Goal: Task Accomplishment & Management: Use online tool/utility

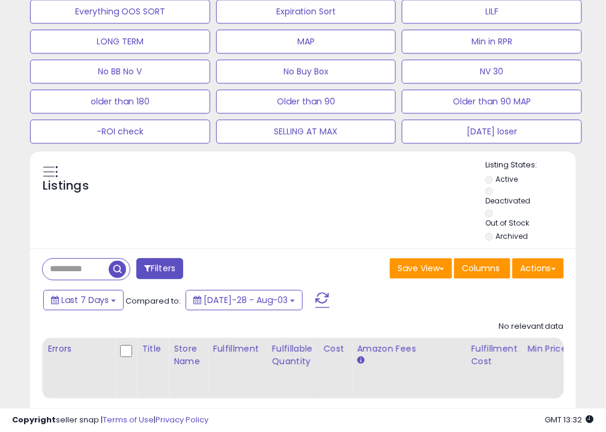
scroll to position [636, 0]
click at [528, 268] on button "Actions" at bounding box center [538, 268] width 52 height 20
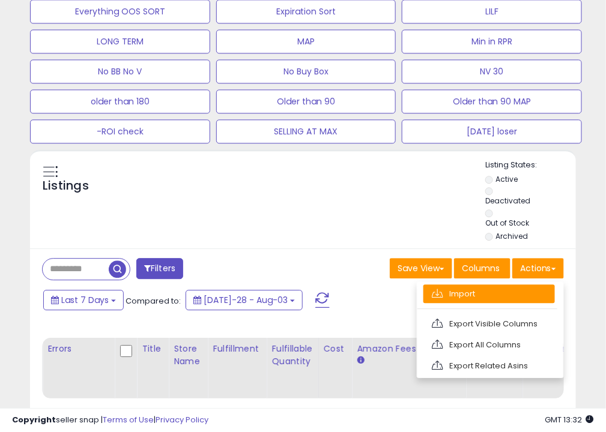
click at [496, 291] on link "Import" at bounding box center [488, 294] width 131 height 19
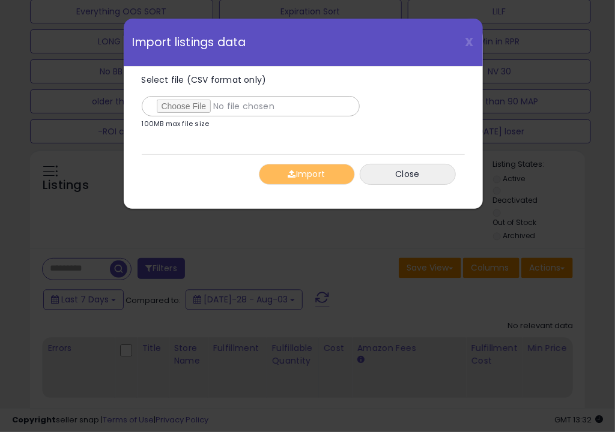
type input "**********"
click at [294, 174] on span "button" at bounding box center [292, 174] width 8 height 8
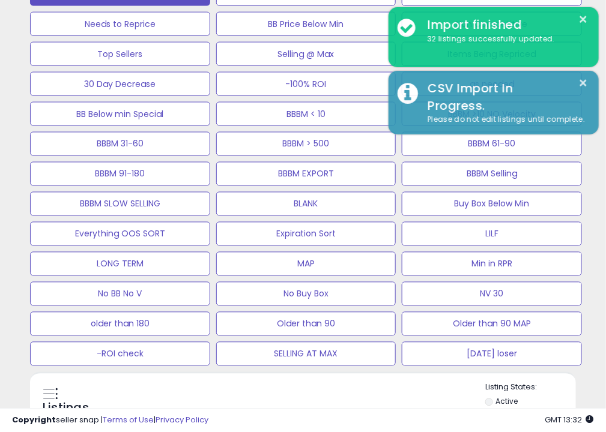
scroll to position [413, 0]
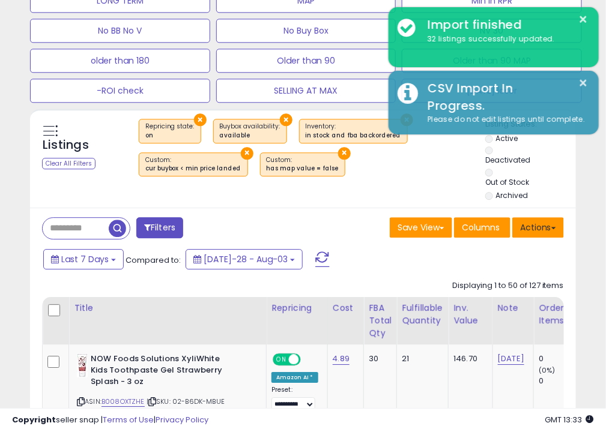
scroll to position [677, 0]
click at [530, 225] on button "Actions" at bounding box center [538, 227] width 52 height 20
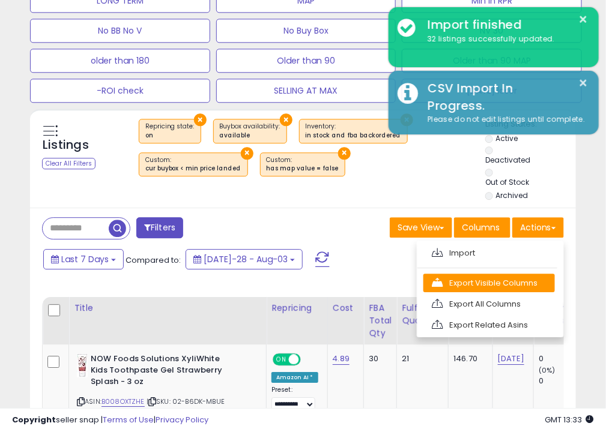
click at [495, 286] on link "Export Visible Columns" at bounding box center [488, 283] width 131 height 19
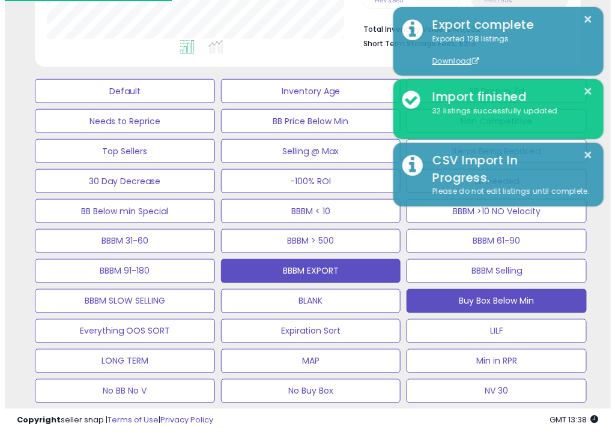
scroll to position [294, 0]
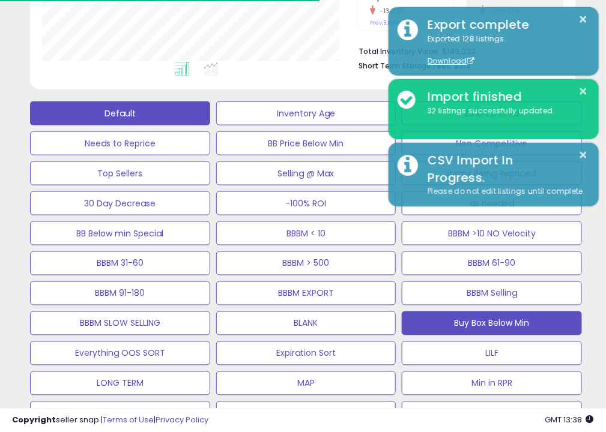
click at [163, 115] on button "Default" at bounding box center [120, 113] width 180 height 24
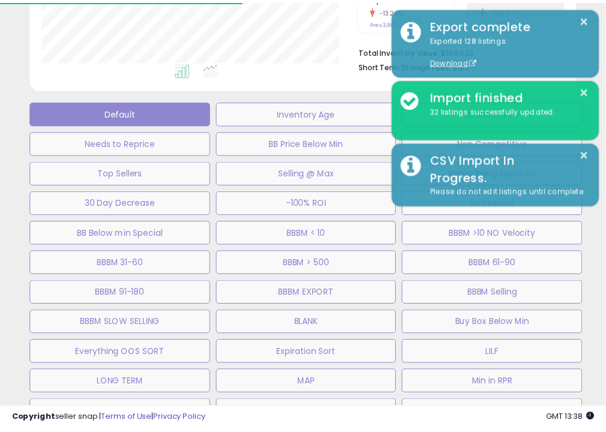
scroll to position [246, 320]
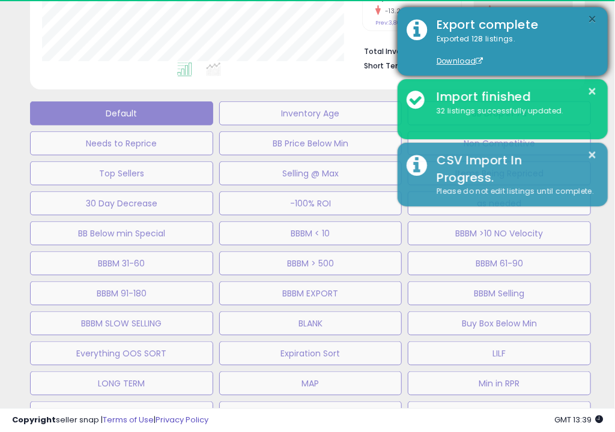
click at [595, 14] on button "×" at bounding box center [593, 19] width 10 height 15
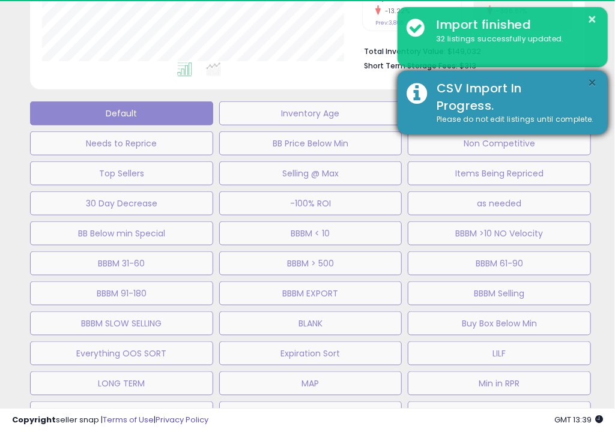
click at [595, 87] on button "×" at bounding box center [593, 83] width 10 height 15
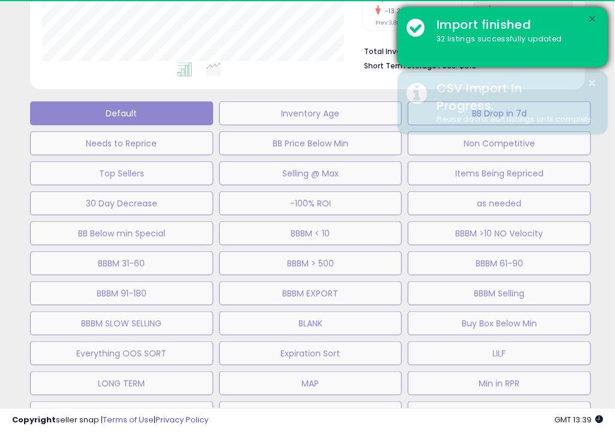
click at [589, 17] on button "×" at bounding box center [593, 19] width 10 height 15
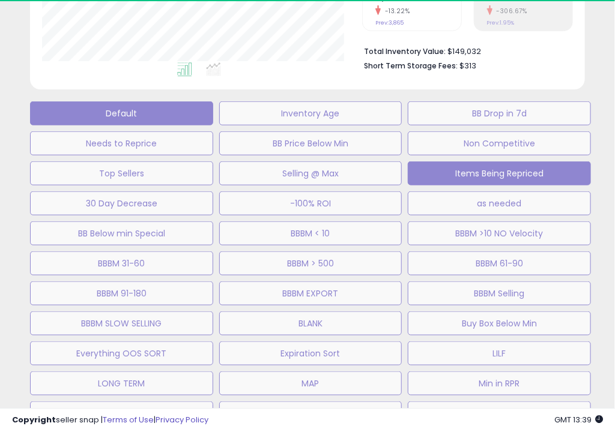
select select "**"
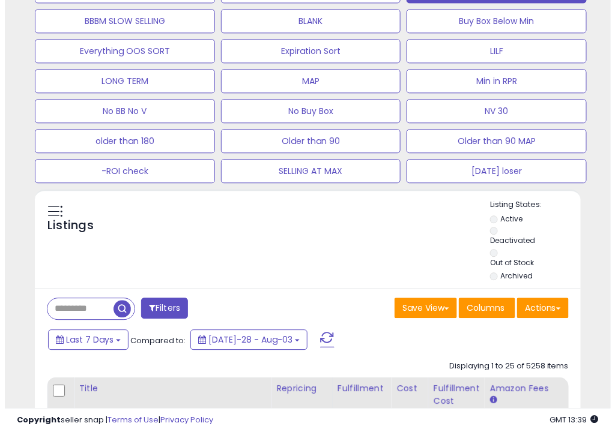
scroll to position [598, 0]
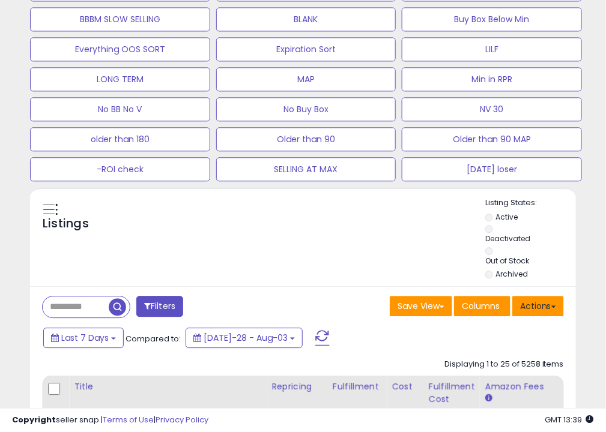
click at [548, 303] on button "Actions" at bounding box center [538, 306] width 52 height 20
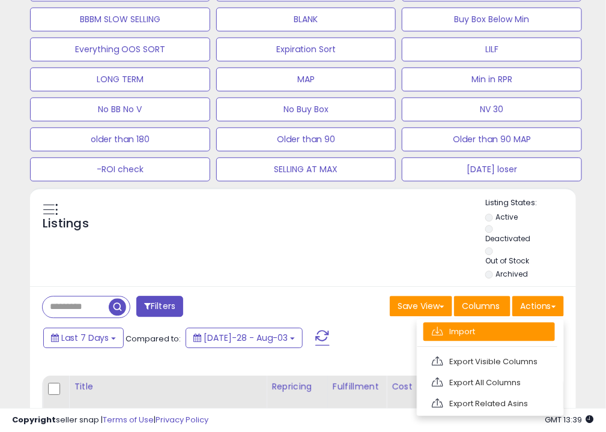
click at [512, 329] on link "Import" at bounding box center [488, 331] width 131 height 19
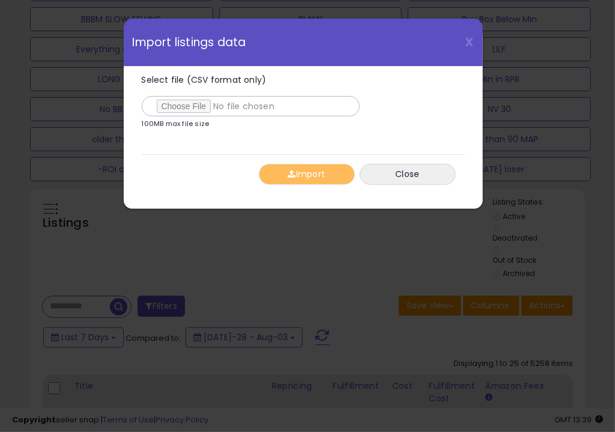
type input "**********"
click at [318, 168] on button "Import" at bounding box center [307, 174] width 96 height 21
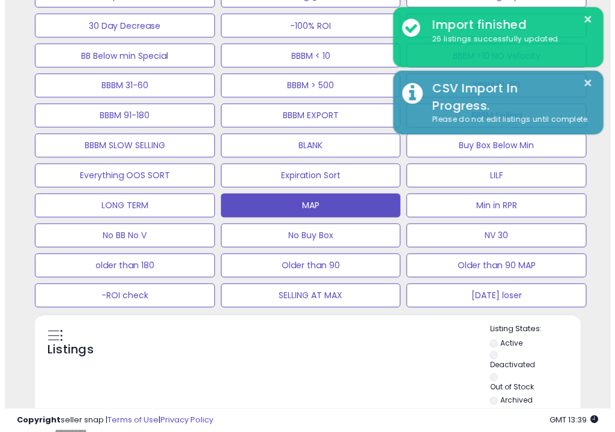
scroll to position [471, 0]
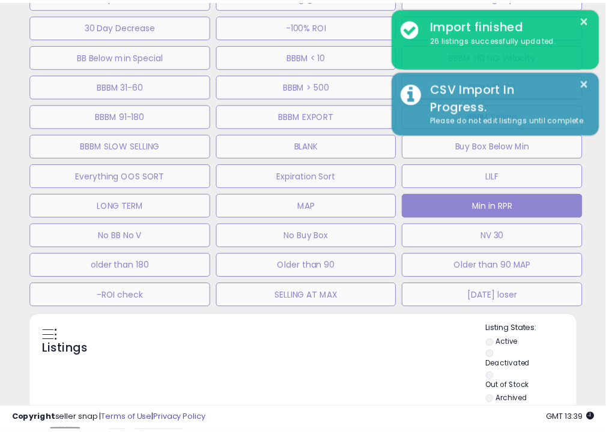
scroll to position [246, 320]
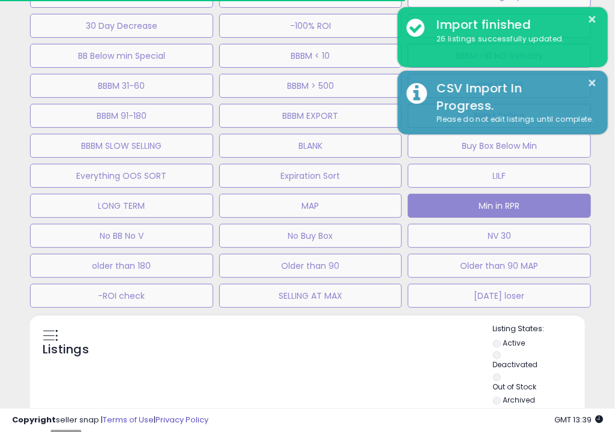
select select "**"
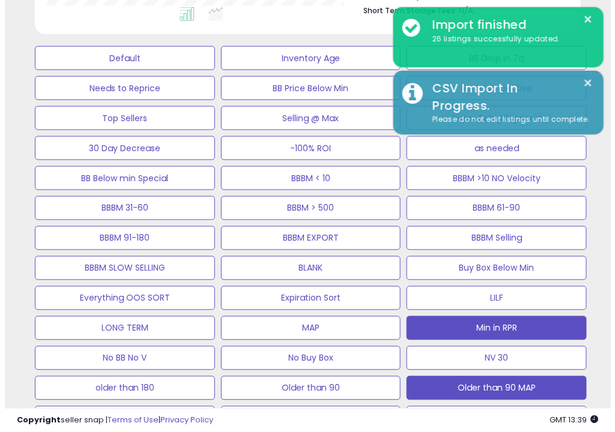
scroll to position [349, 0]
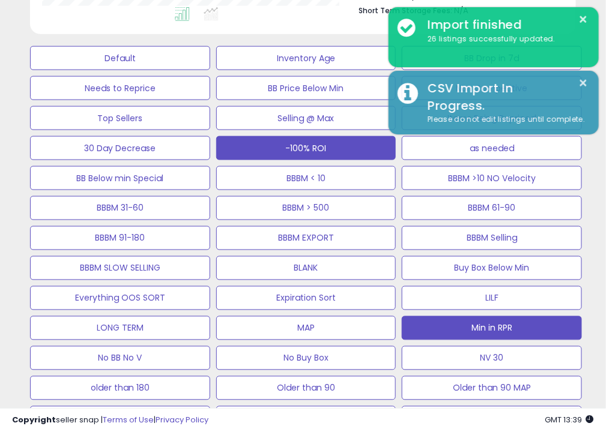
click at [210, 70] on button "-100% ROI" at bounding box center [120, 58] width 180 height 24
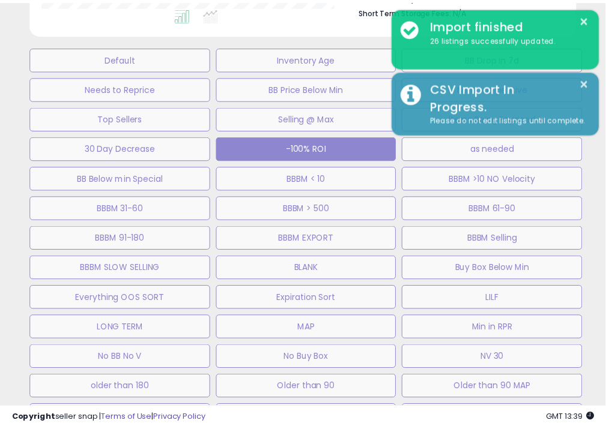
scroll to position [246, 320]
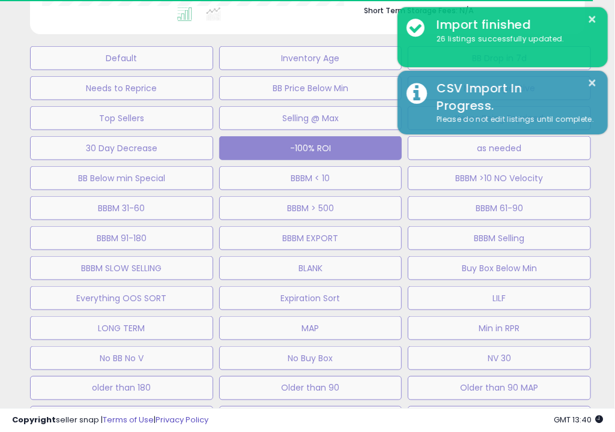
click at [604, 273] on div "Default Inventory Age BB Drop in 7d Needs to Reprice BB Price Below Min Non Com…" at bounding box center [307, 235] width 603 height 390
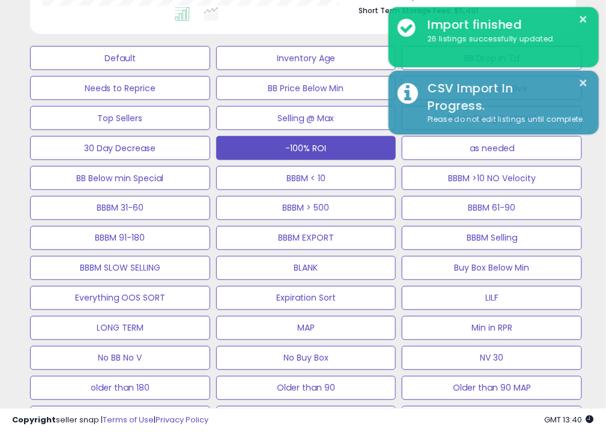
scroll to position [246, 315]
click at [598, 339] on div "Default Inventory Age BB Drop in 7d Needs to Reprice BB Price Below Min Non Com…" at bounding box center [303, 235] width 594 height 390
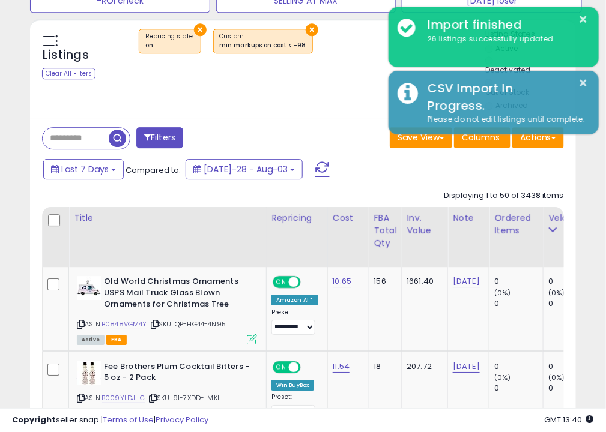
scroll to position [767, 0]
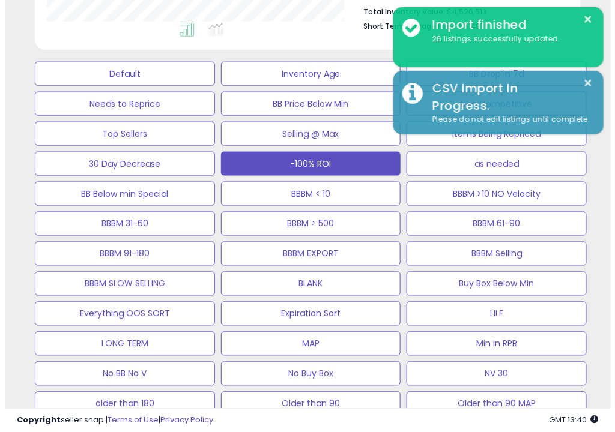
scroll to position [301, 0]
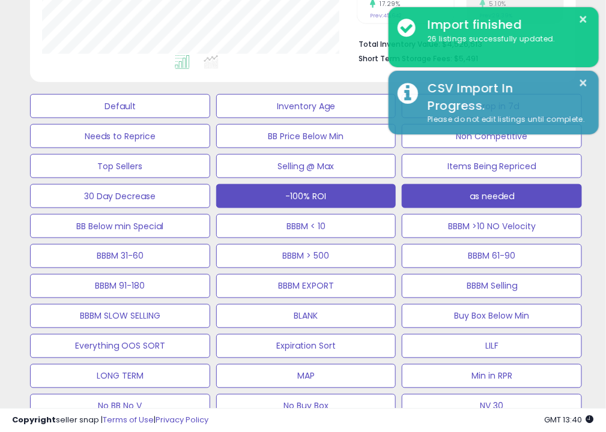
click at [210, 118] on button "as needed" at bounding box center [120, 106] width 180 height 24
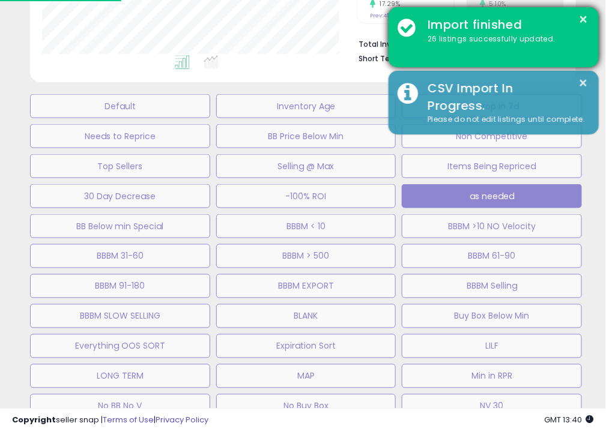
scroll to position [246, 320]
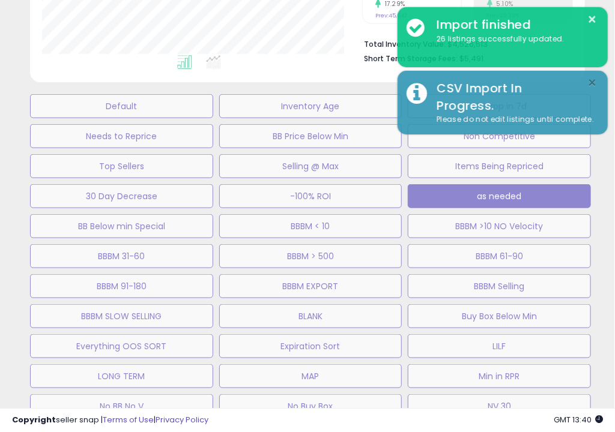
click at [596, 84] on button "×" at bounding box center [593, 83] width 10 height 15
click at [594, 17] on button "×" at bounding box center [593, 19] width 10 height 15
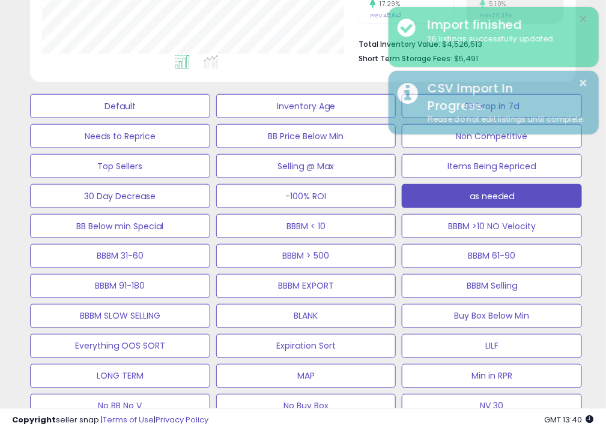
scroll to position [600184, 600115]
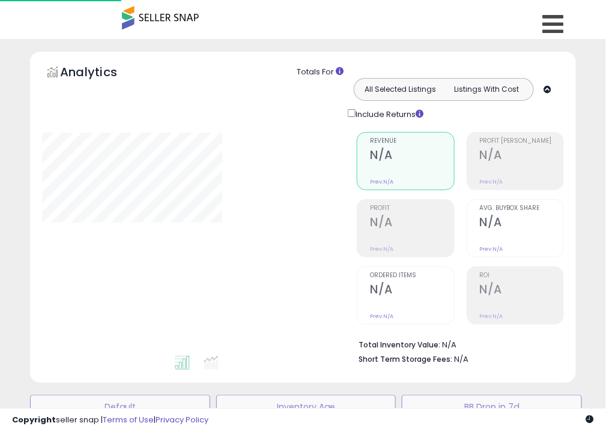
scroll to position [301, 0]
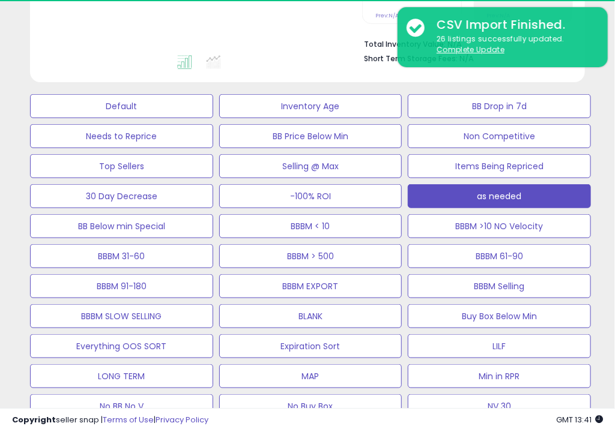
select select "**"
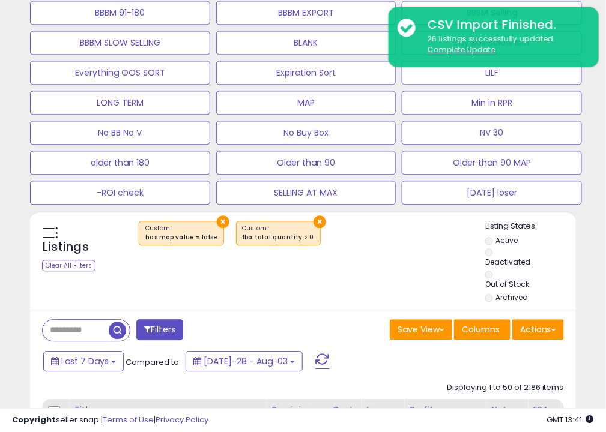
scroll to position [594, 0]
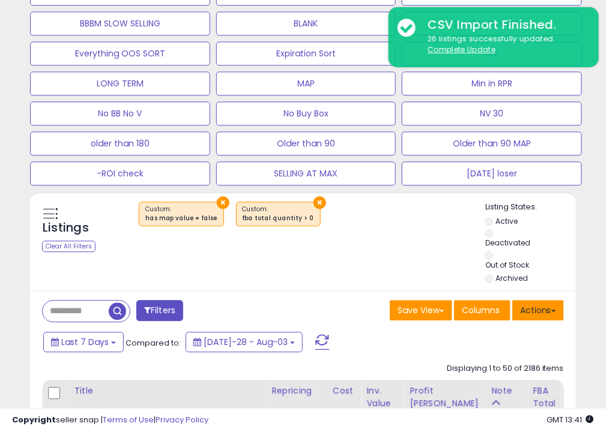
click at [542, 317] on button "Actions" at bounding box center [538, 310] width 52 height 20
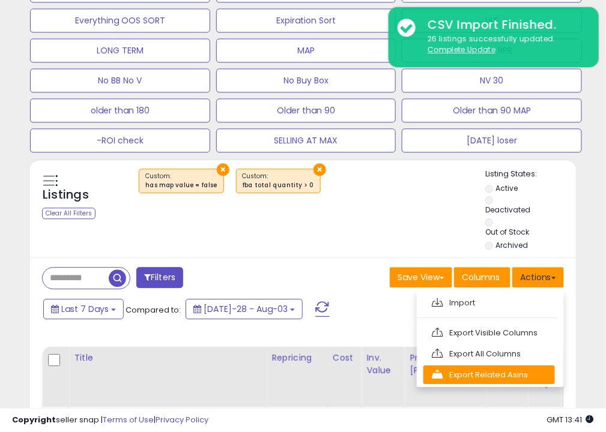
scroll to position [639, 0]
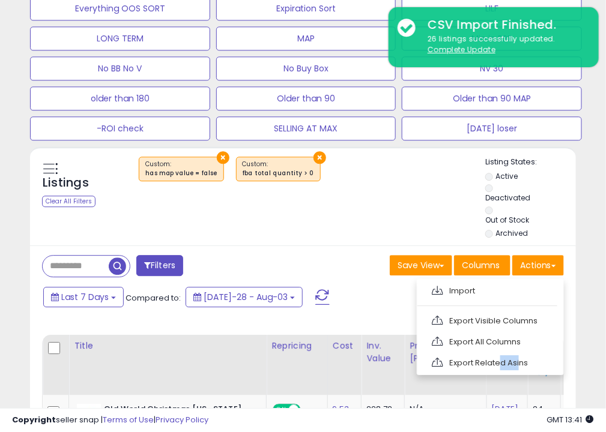
drag, startPoint x: 496, startPoint y: 370, endPoint x: 517, endPoint y: 362, distance: 22.6
click at [517, 362] on link "Export Related Asins" at bounding box center [488, 363] width 131 height 19
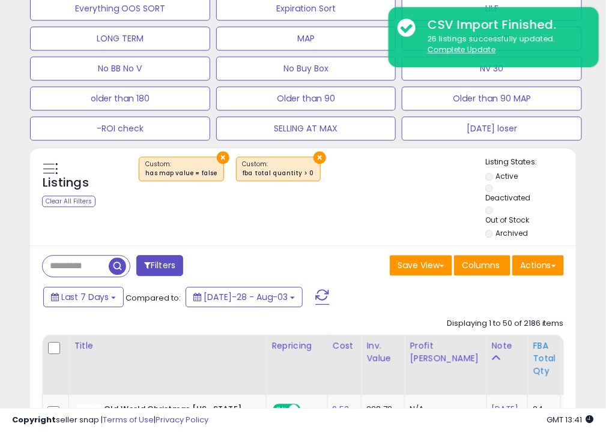
click at [533, 362] on div "FBA Total Qty" at bounding box center [544, 359] width 23 height 38
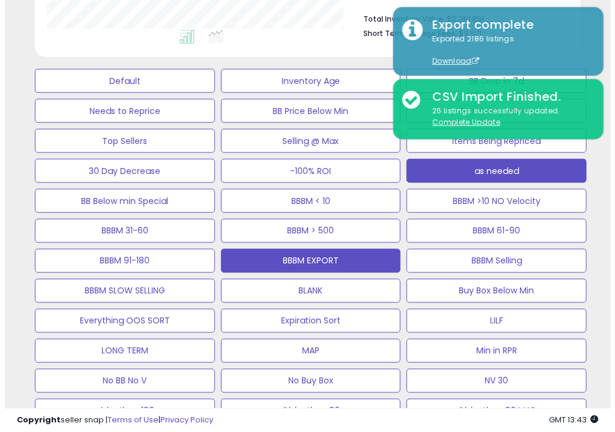
scroll to position [326, 0]
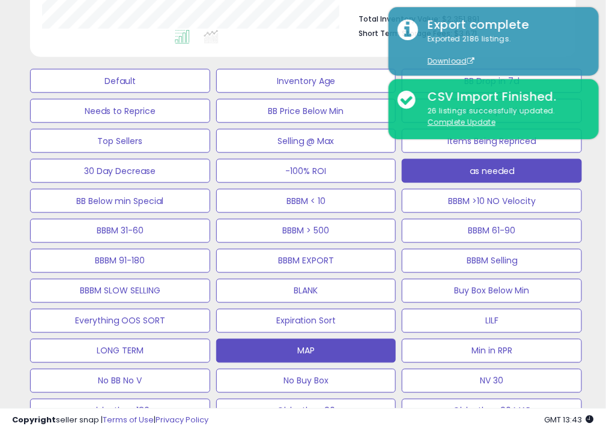
click at [210, 93] on button "MAP" at bounding box center [120, 81] width 180 height 24
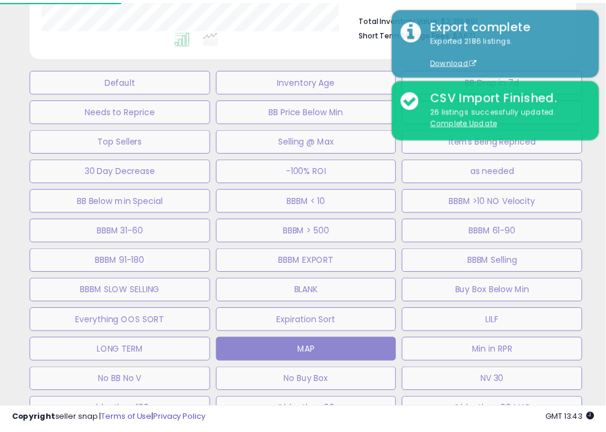
scroll to position [246, 320]
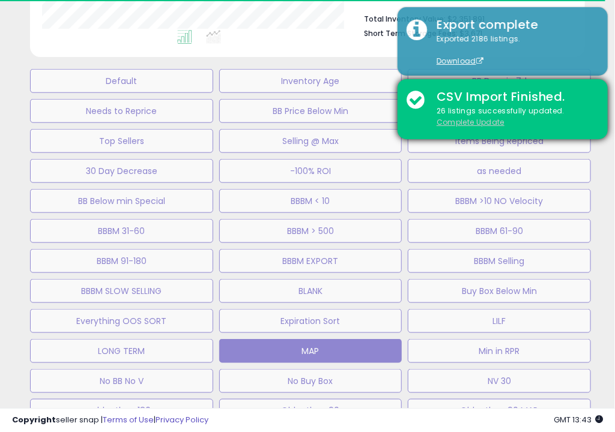
click at [476, 119] on u "Complete Update" at bounding box center [471, 122] width 68 height 10
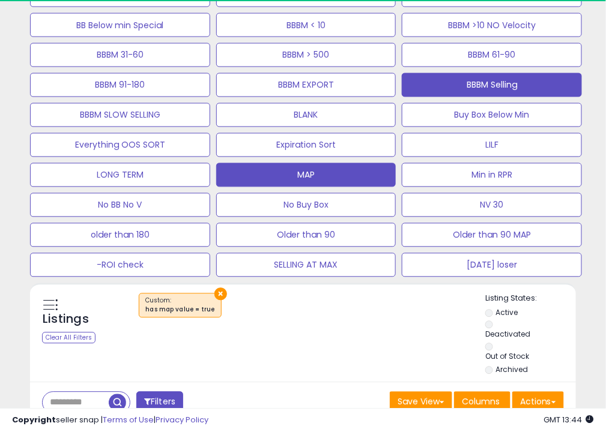
scroll to position [614, 0]
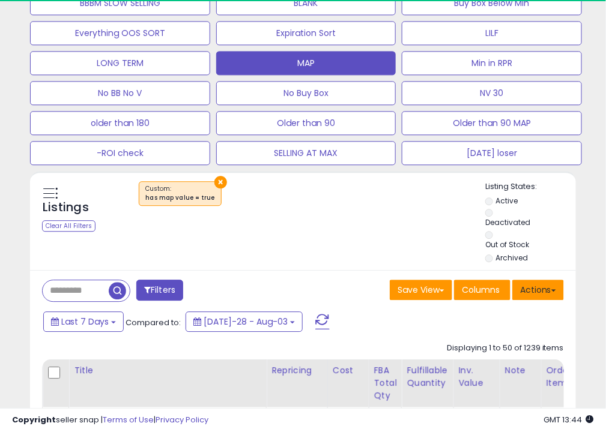
click at [546, 296] on button "Actions" at bounding box center [538, 290] width 52 height 20
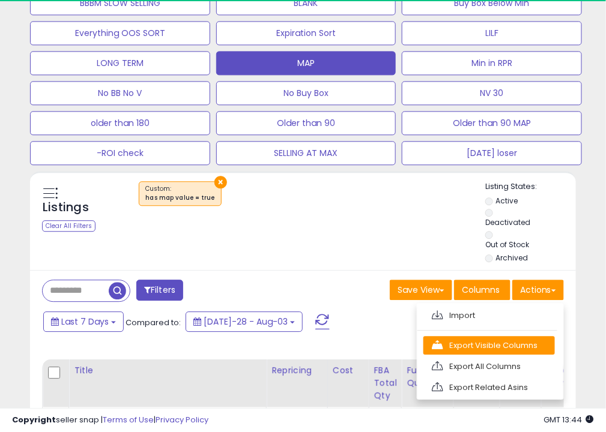
click at [493, 346] on link "Export Visible Columns" at bounding box center [488, 345] width 131 height 19
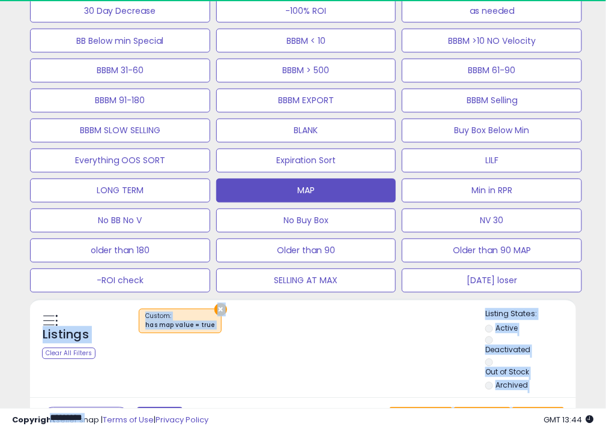
scroll to position [0, 0]
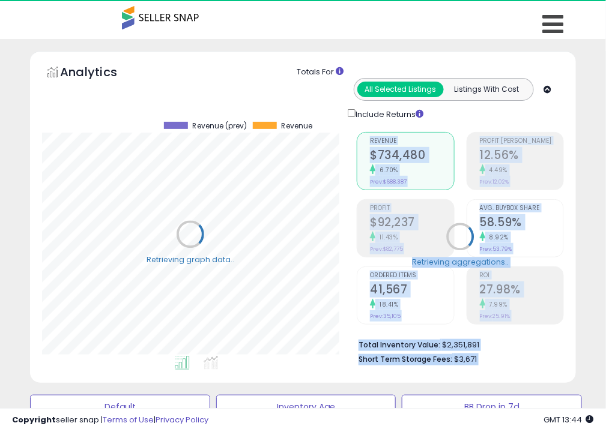
drag, startPoint x: 493, startPoint y: 346, endPoint x: 464, endPoint y: 245, distance: 105.5
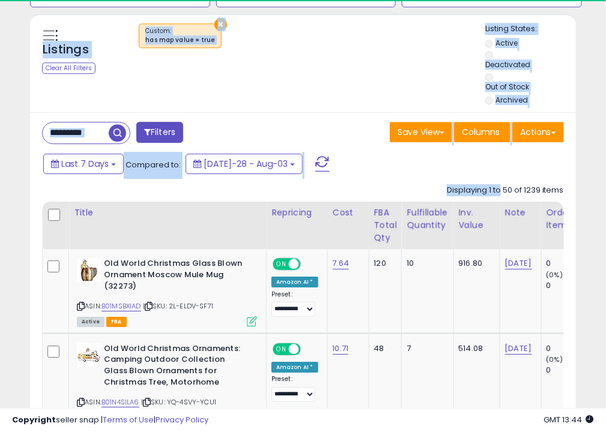
scroll to position [773, 0]
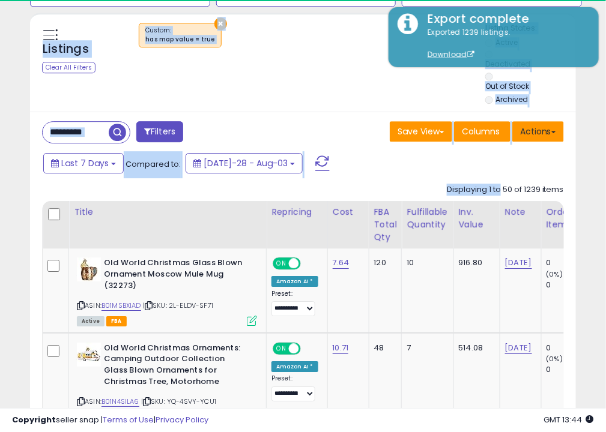
click at [545, 128] on button "Actions" at bounding box center [538, 131] width 52 height 20
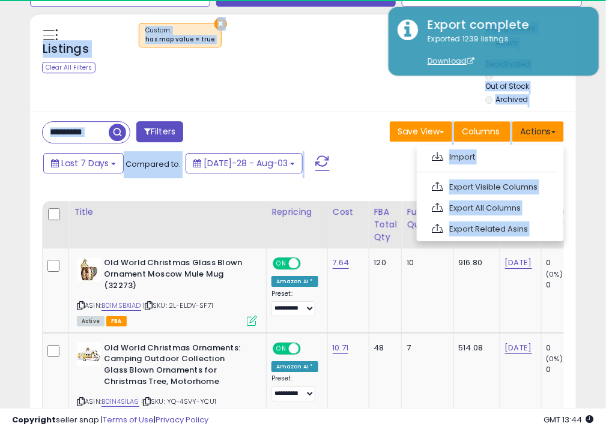
scroll to position [246, 315]
